Goal: Information Seeking & Learning: Learn about a topic

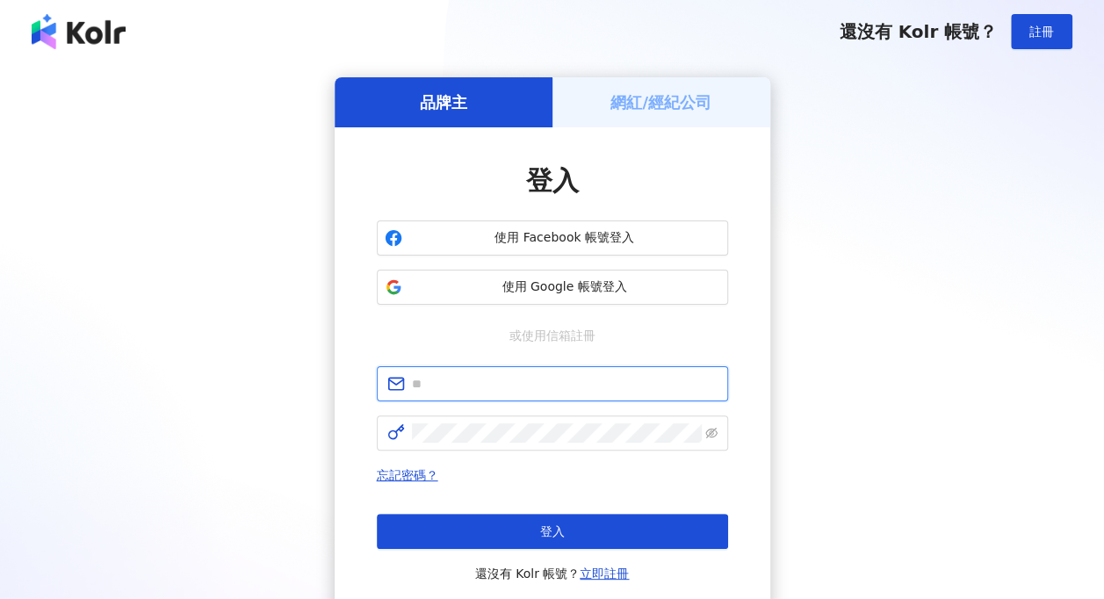
click at [494, 388] on input "text" at bounding box center [565, 383] width 306 height 19
type input "**********"
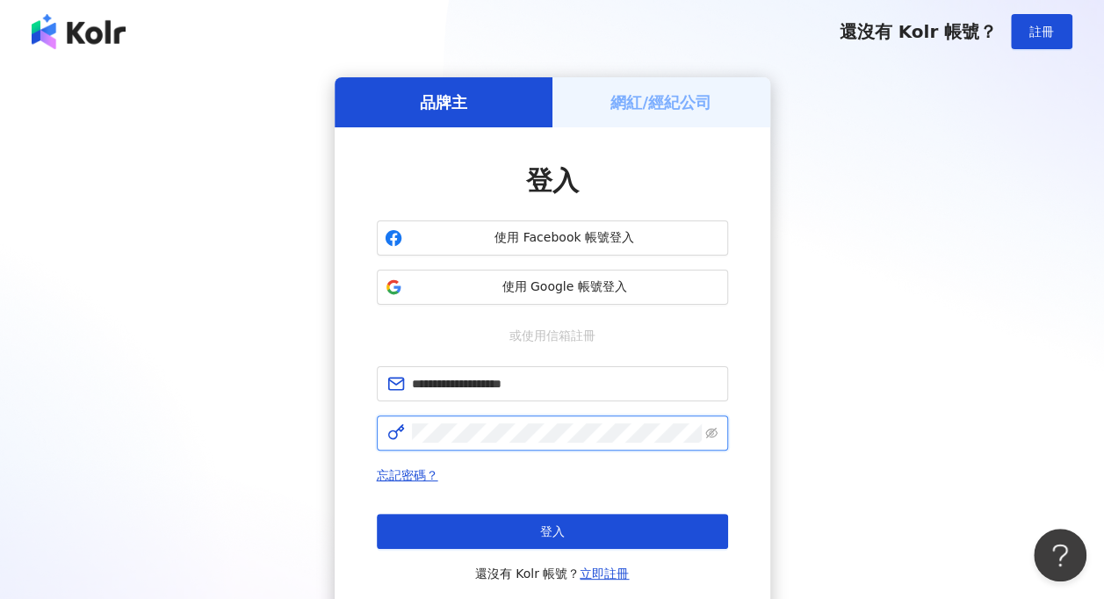
click button "登入" at bounding box center [552, 531] width 351 height 35
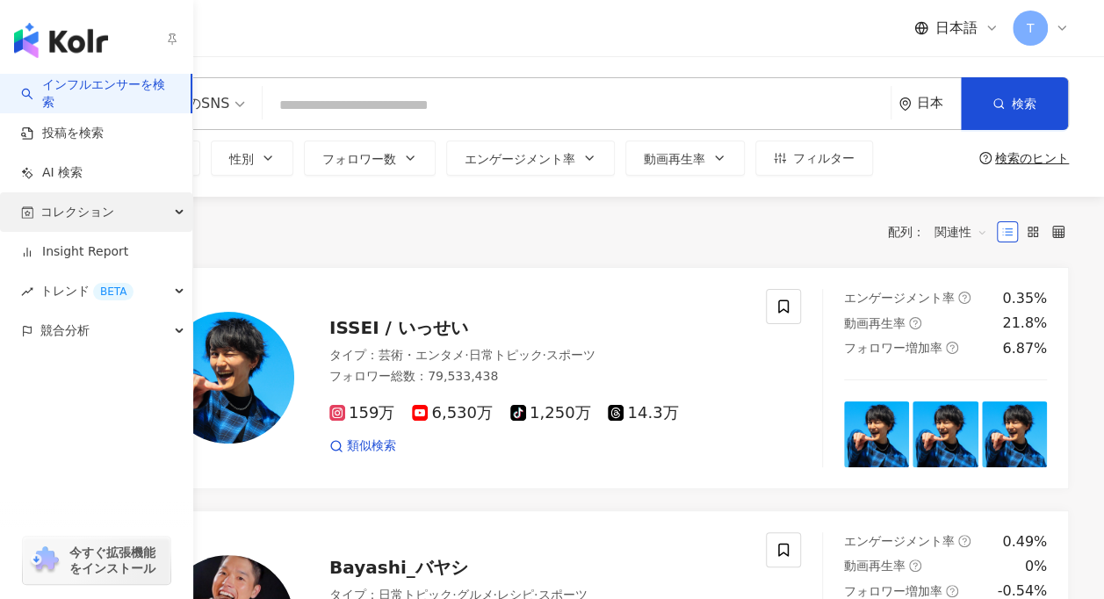
click at [60, 220] on span "コレクション" at bounding box center [77, 212] width 74 height 40
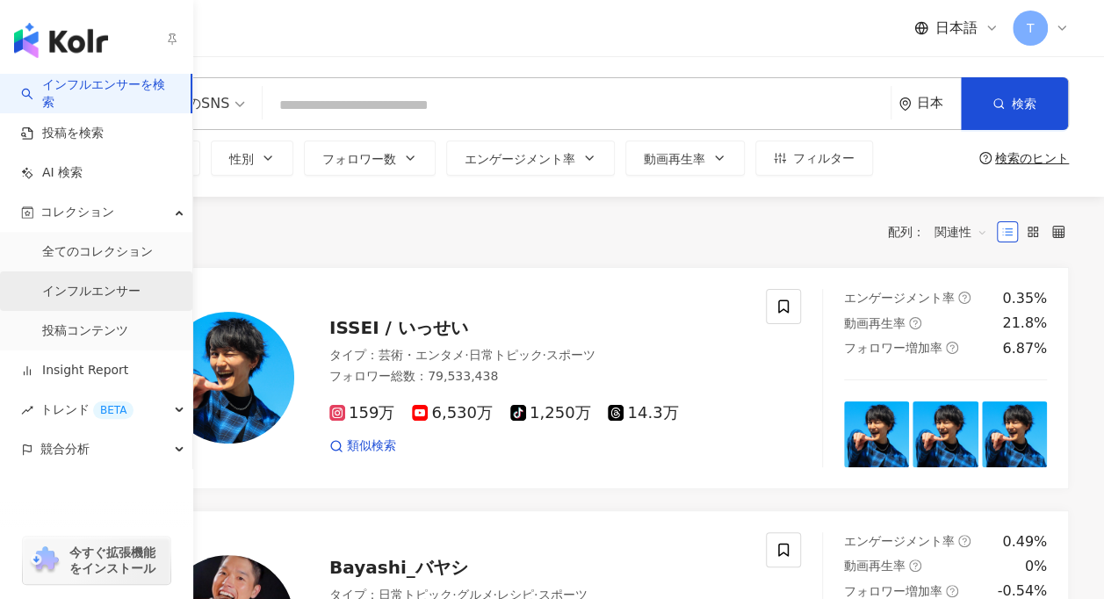
click at [91, 283] on link "インフルエンサー" at bounding box center [91, 292] width 98 height 18
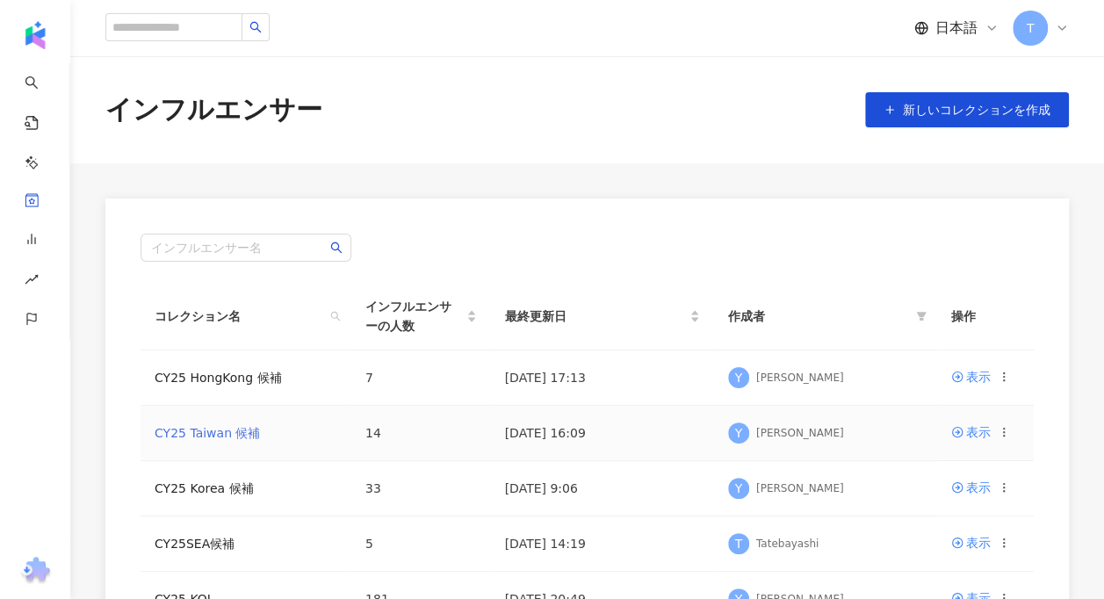
click at [244, 436] on link "CY25 Taiwan 候補" at bounding box center [207, 433] width 105 height 14
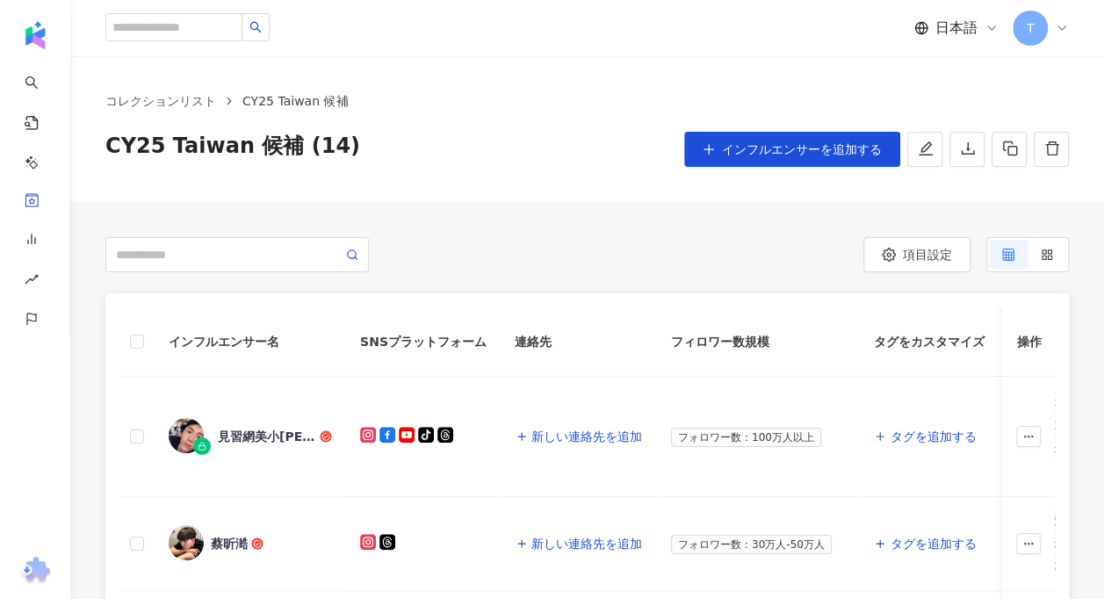
scroll to position [263, 0]
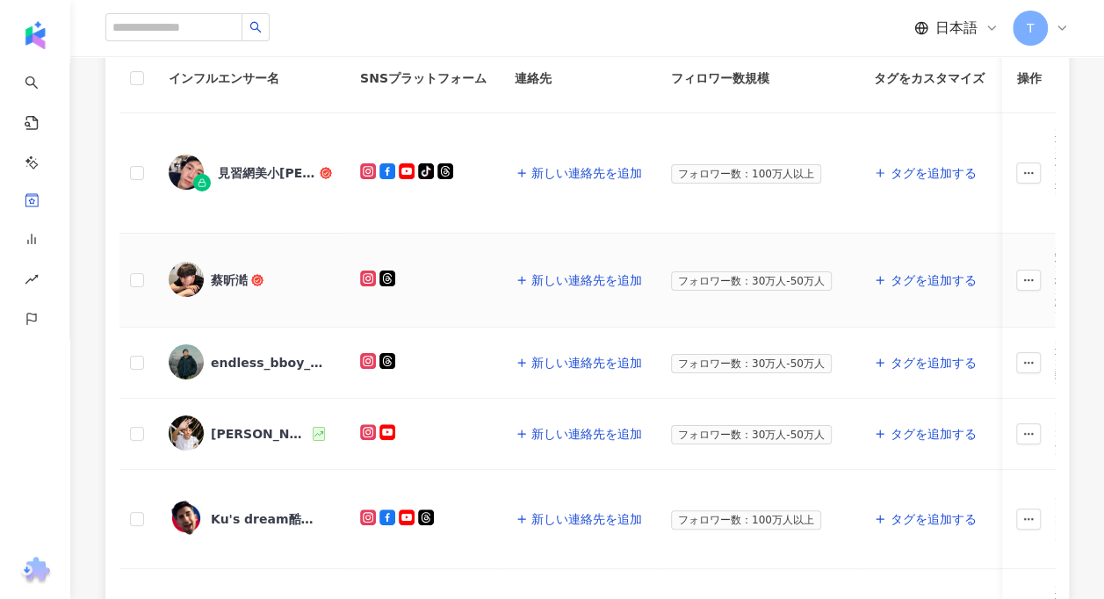
click at [248, 276] on span "蔡昕澔" at bounding box center [268, 280] width 114 height 18
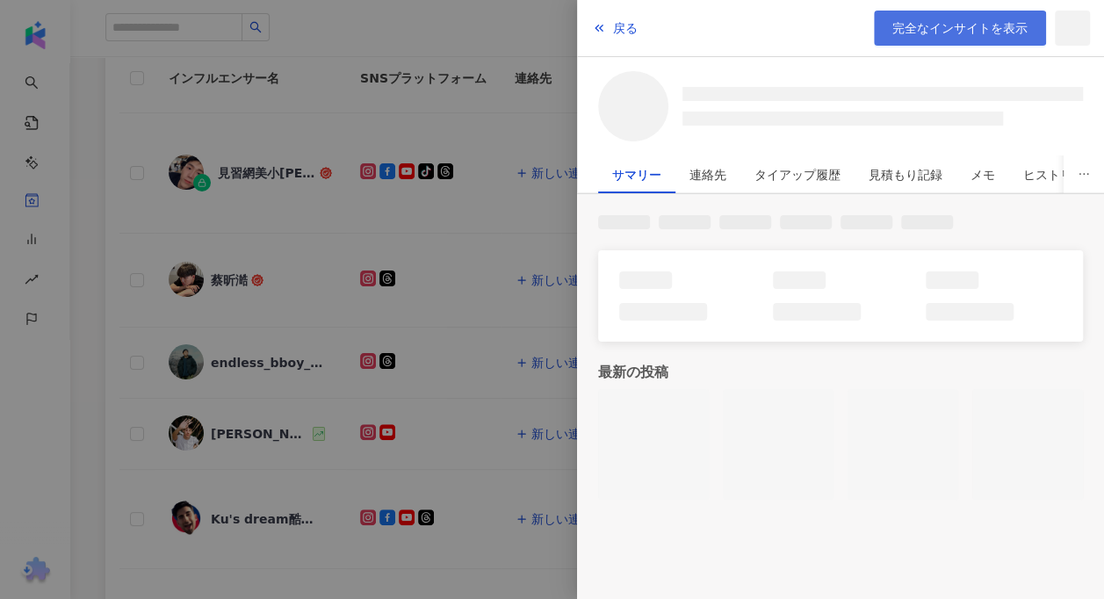
click at [917, 30] on span "完全なインサイトを表示" at bounding box center [959, 28] width 135 height 14
